Goal: Check status: Check status

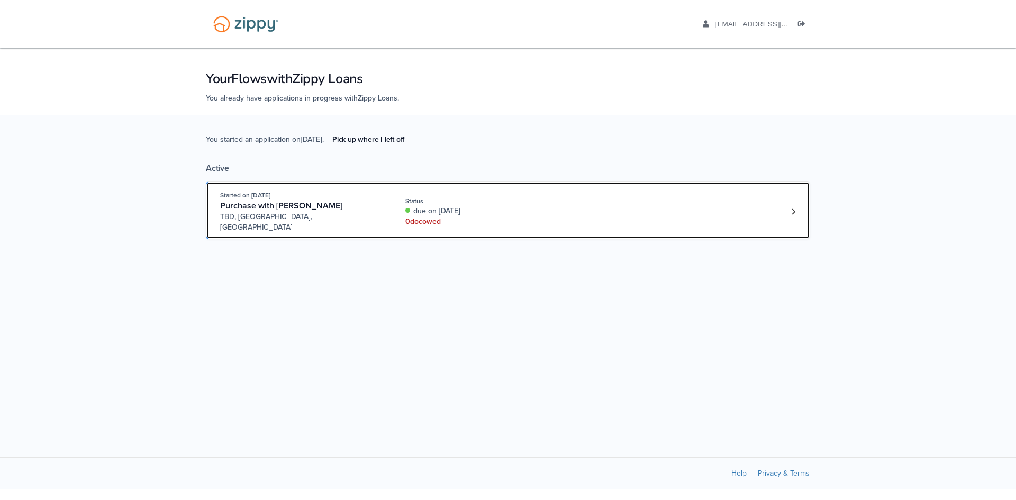
click at [373, 202] on div "Purchase with Jacob Serres" at bounding box center [300, 206] width 161 height 11
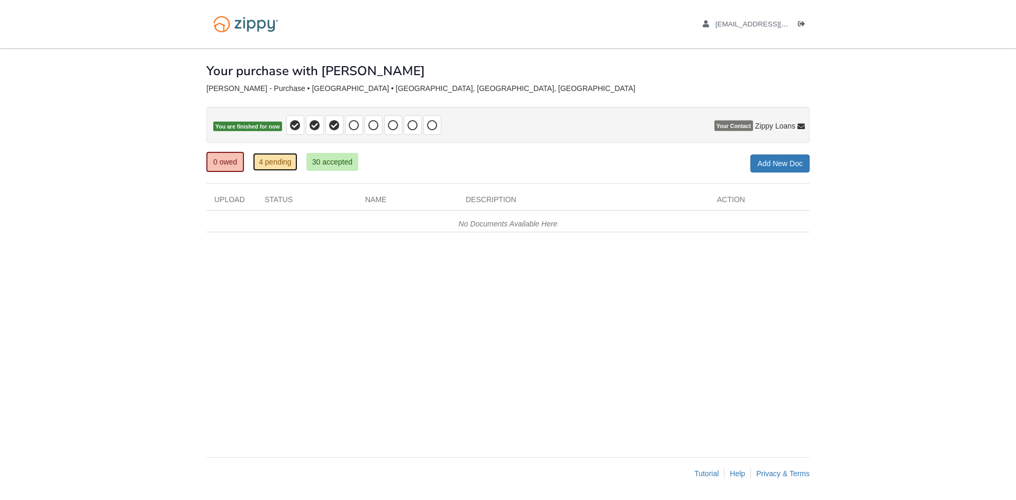
click at [288, 165] on link "4 pending" at bounding box center [275, 162] width 44 height 18
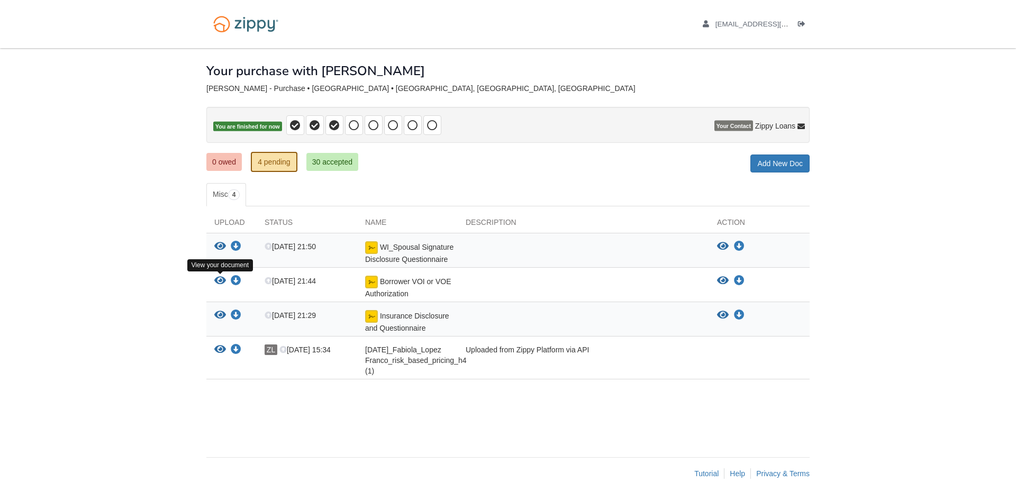
click at [220, 276] on icon "View Borrower VOI or VOE Authorization" at bounding box center [220, 281] width 12 height 11
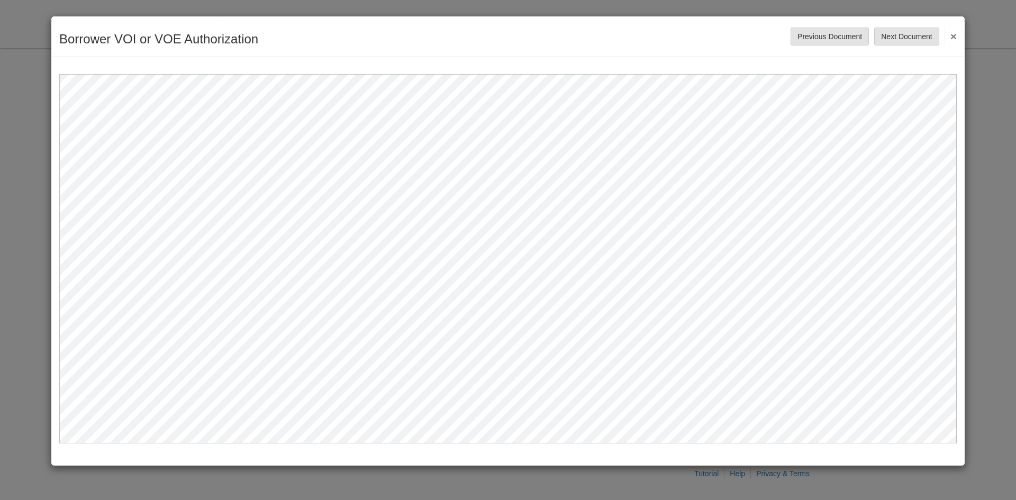
click at [950, 36] on button "×" at bounding box center [951, 35] width 12 height 19
